Goal: Check status: Check status

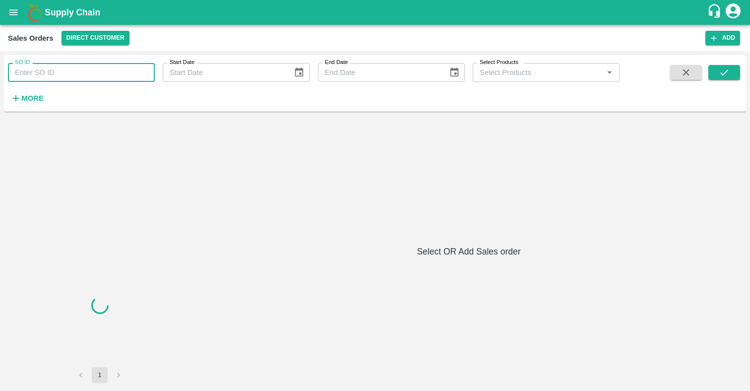
click at [71, 68] on input "SO ID" at bounding box center [81, 72] width 147 height 19
paste input "593134"
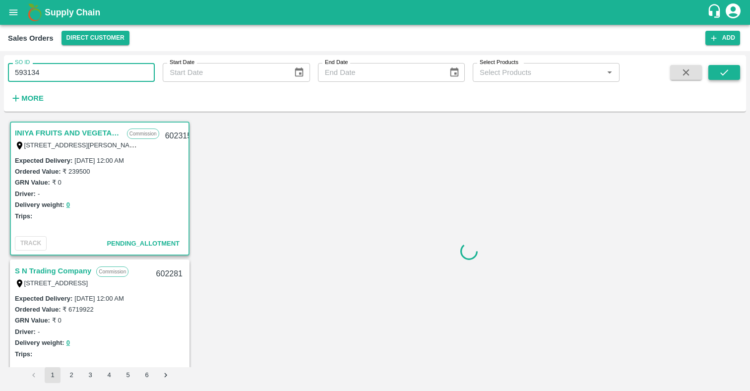
type input "593134"
click at [715, 77] on button "submit" at bounding box center [724, 72] width 32 height 15
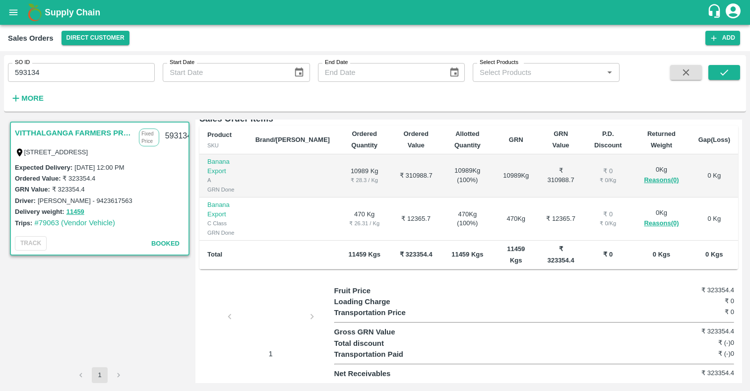
scroll to position [227, 0]
drag, startPoint x: 346, startPoint y: 223, endPoint x: 523, endPoint y: 230, distance: 177.2
click at [523, 232] on div "Regular Sale VITTHALGANGA FARMERS PRODUCER COMPANY LTD - 593134 + Create Ticket…" at bounding box center [468, 251] width 547 height 263
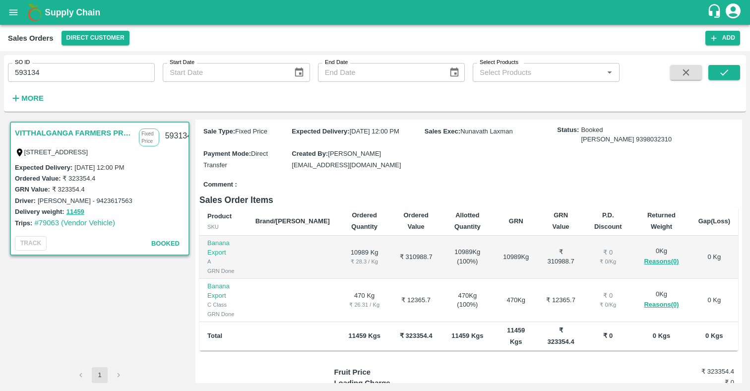
scroll to position [0, 0]
